Goal: Transaction & Acquisition: Purchase product/service

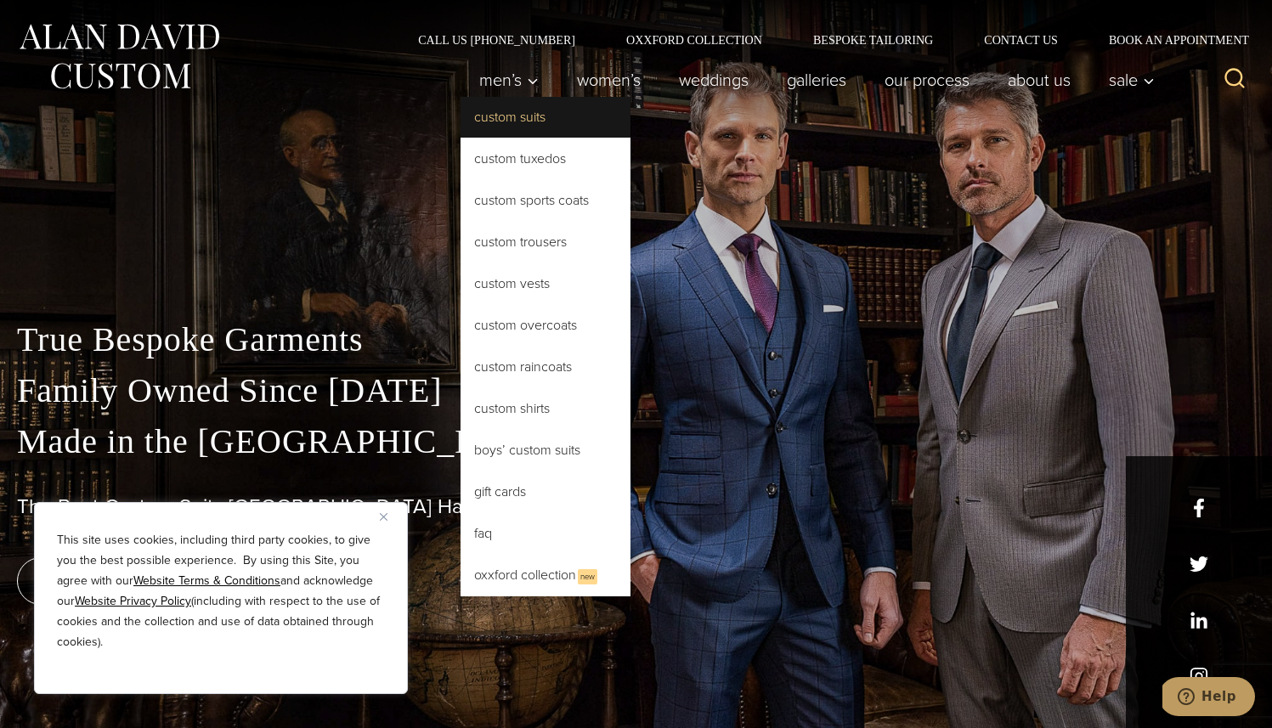
click at [497, 122] on link "Custom Suits" at bounding box center [546, 117] width 170 height 41
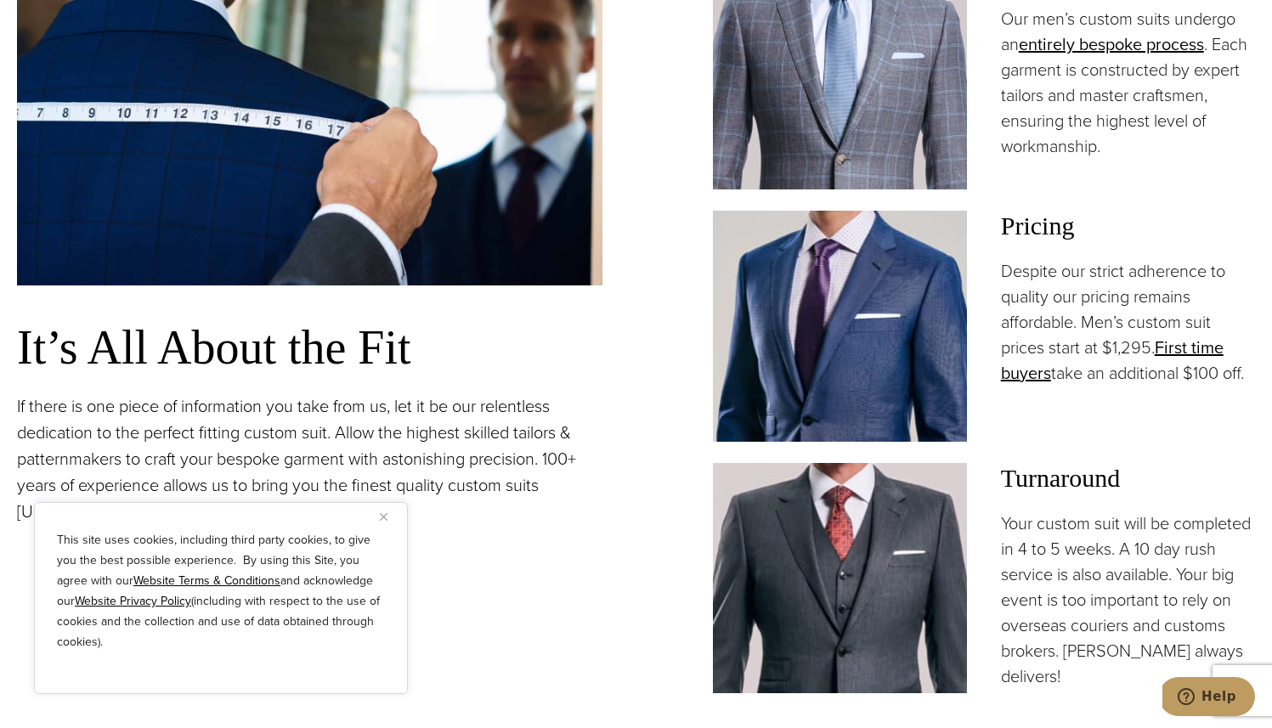
scroll to position [1419, 0]
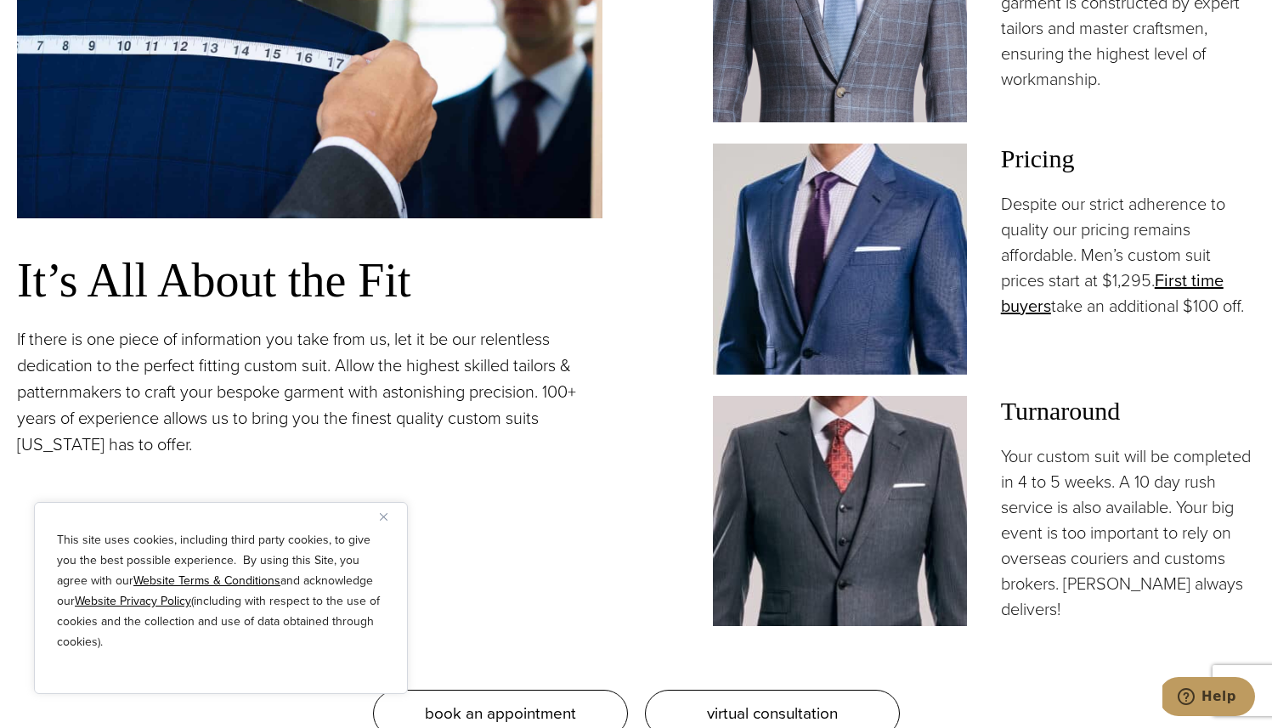
click at [385, 519] on img "Close" at bounding box center [384, 517] width 8 height 8
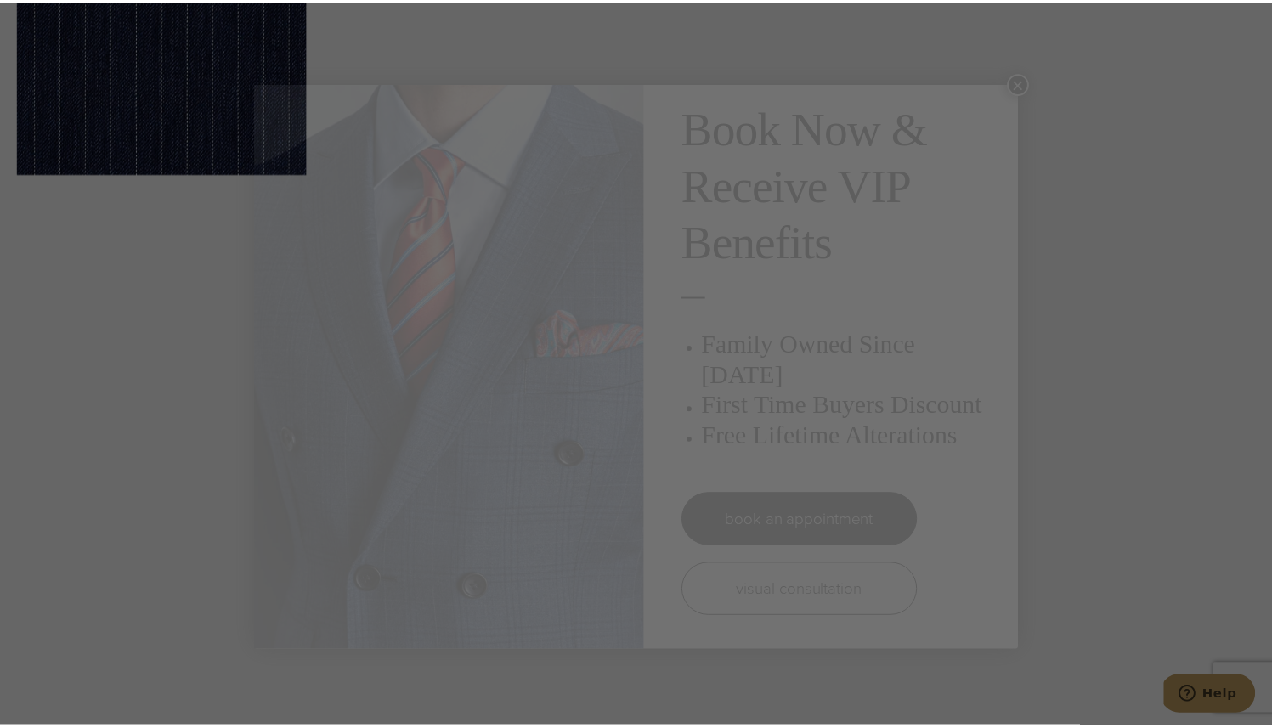
scroll to position [0, 0]
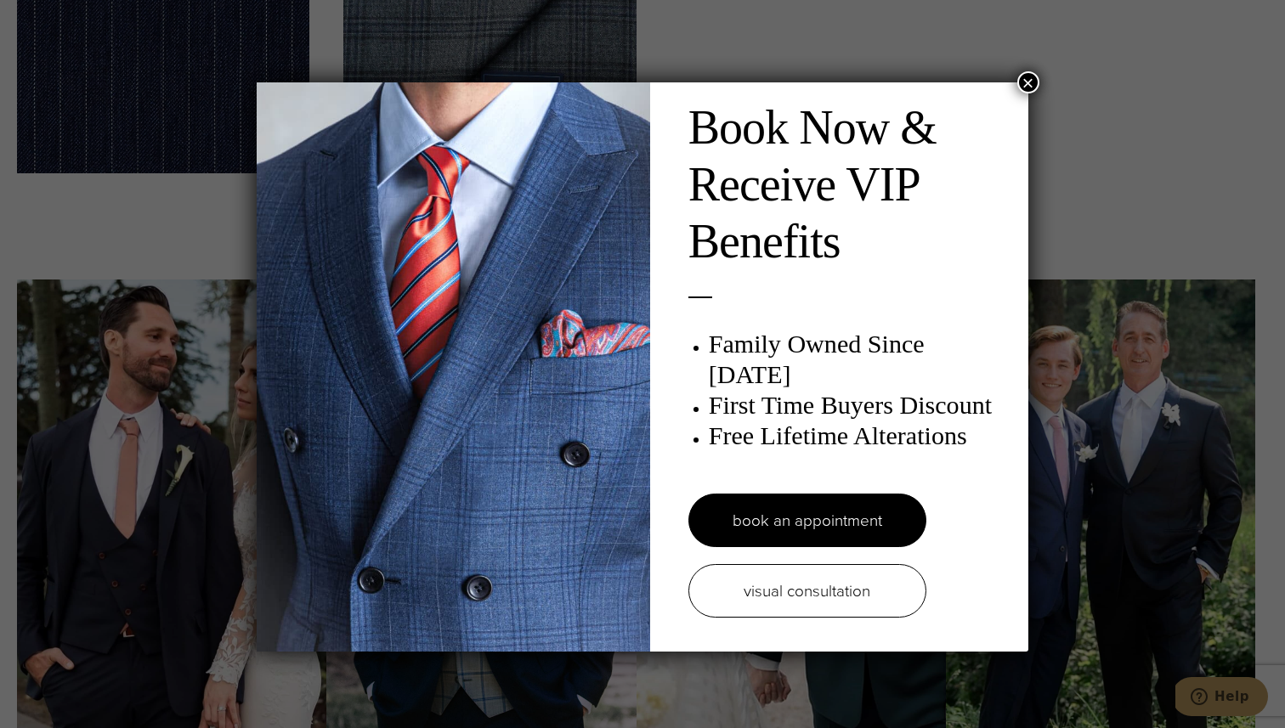
click at [1033, 79] on button "×" at bounding box center [1028, 82] width 22 height 22
